Goal: Task Accomplishment & Management: Manage account settings

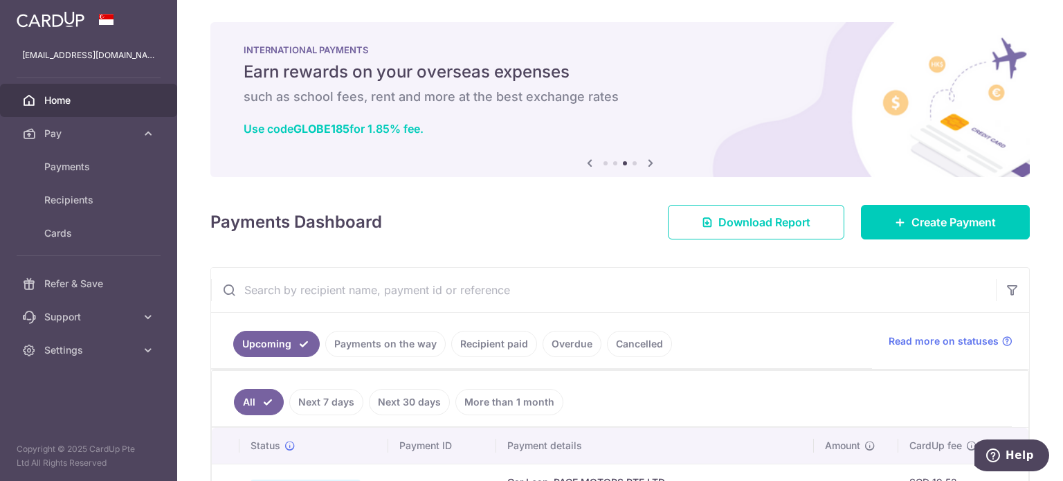
click at [89, 104] on span "Home" at bounding box center [89, 100] width 91 height 14
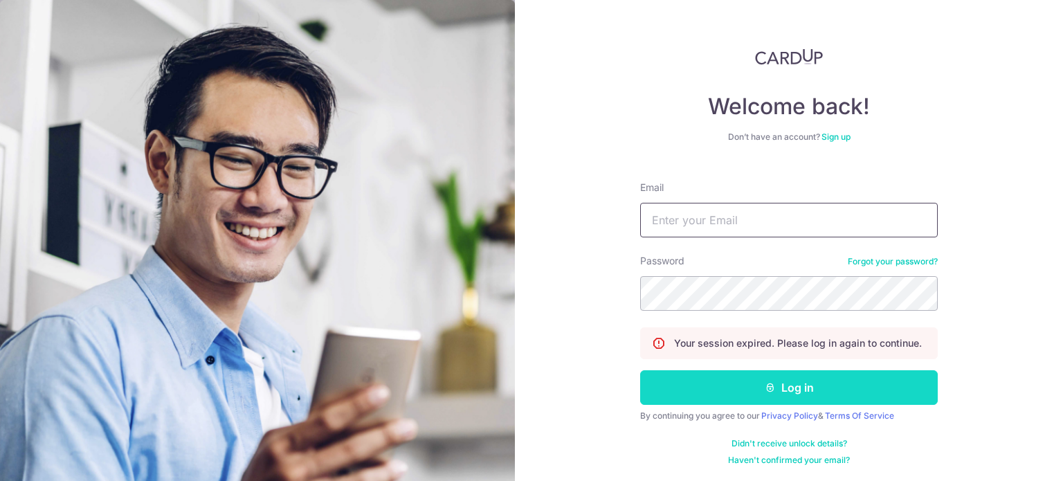
type input "[EMAIL_ADDRESS][DOMAIN_NAME]"
click at [690, 398] on button "Log in" at bounding box center [789, 387] width 298 height 35
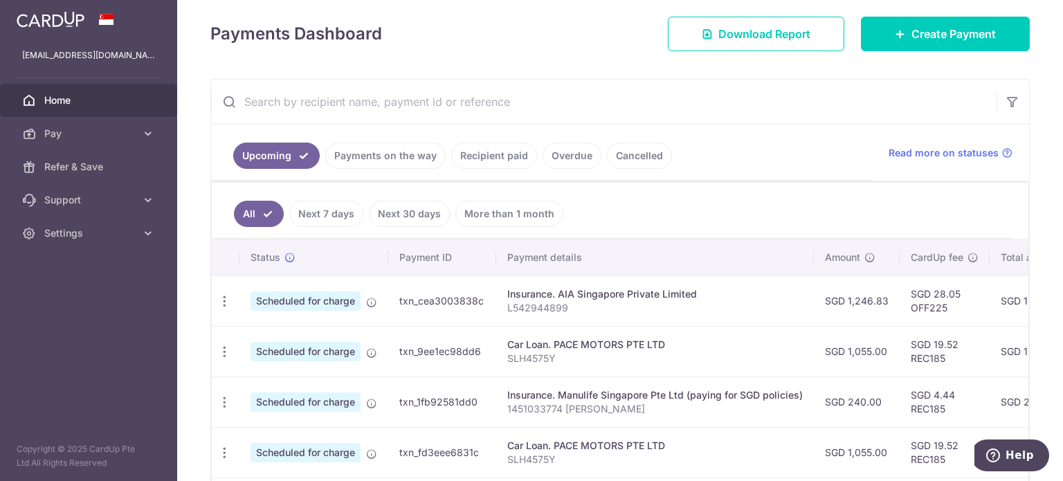
scroll to position [277, 0]
